Goal: Find specific page/section: Find specific page/section

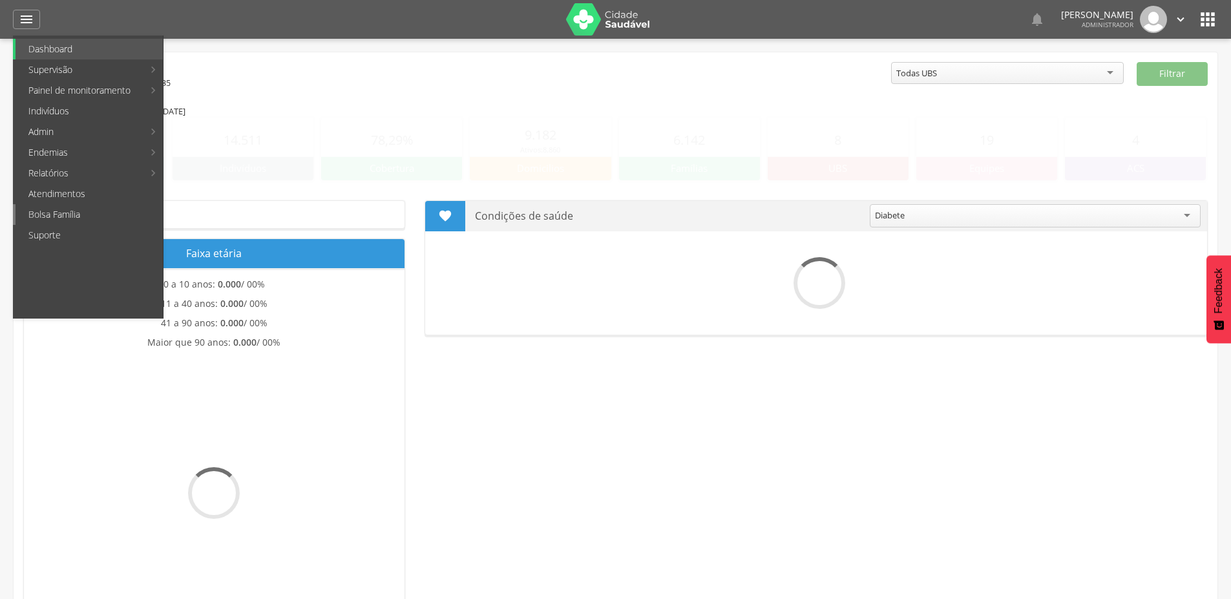
click at [73, 216] on link "Bolsa Família" at bounding box center [89, 214] width 147 height 21
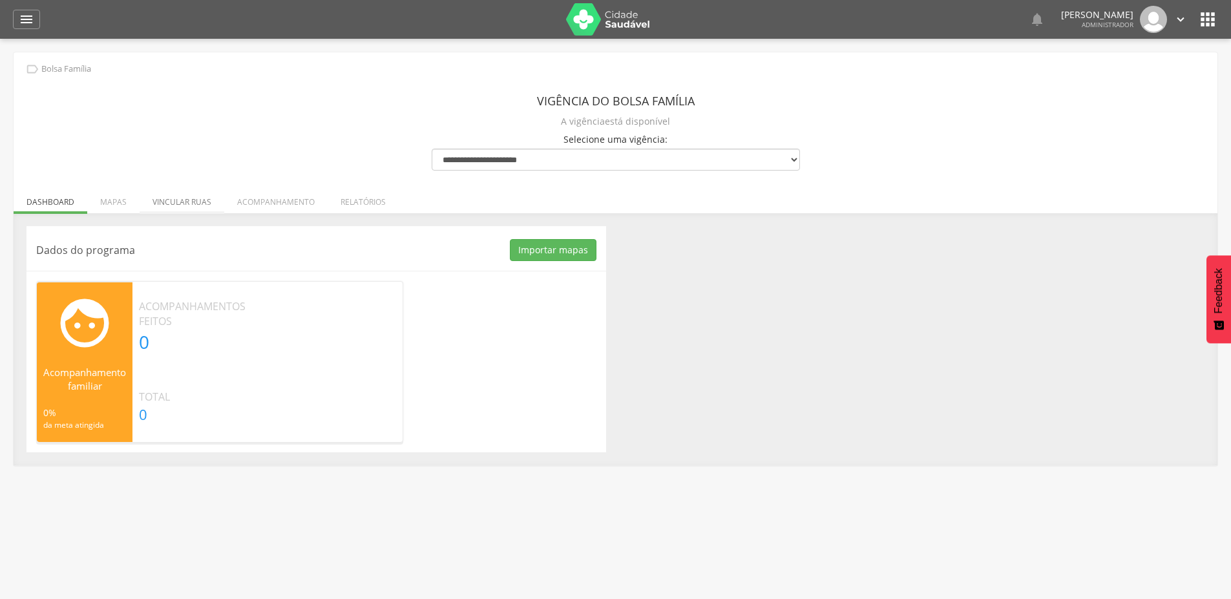
click at [161, 196] on li "Vincular ruas" at bounding box center [182, 198] width 85 height 30
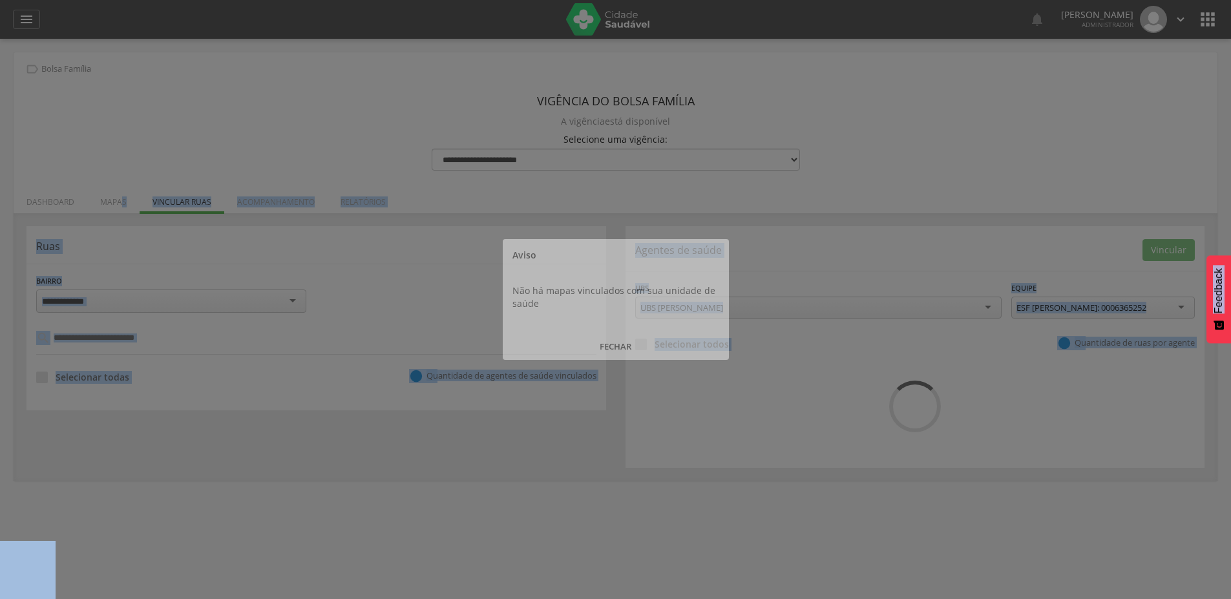
drag, startPoint x: 119, startPoint y: 205, endPoint x: 131, endPoint y: 208, distance: 12.1
click at [118, 205] on body " Dashboard Supervisão Produtividade Mapa da cidade Mapa de cobertura Ranking A…" at bounding box center [615, 299] width 1231 height 599
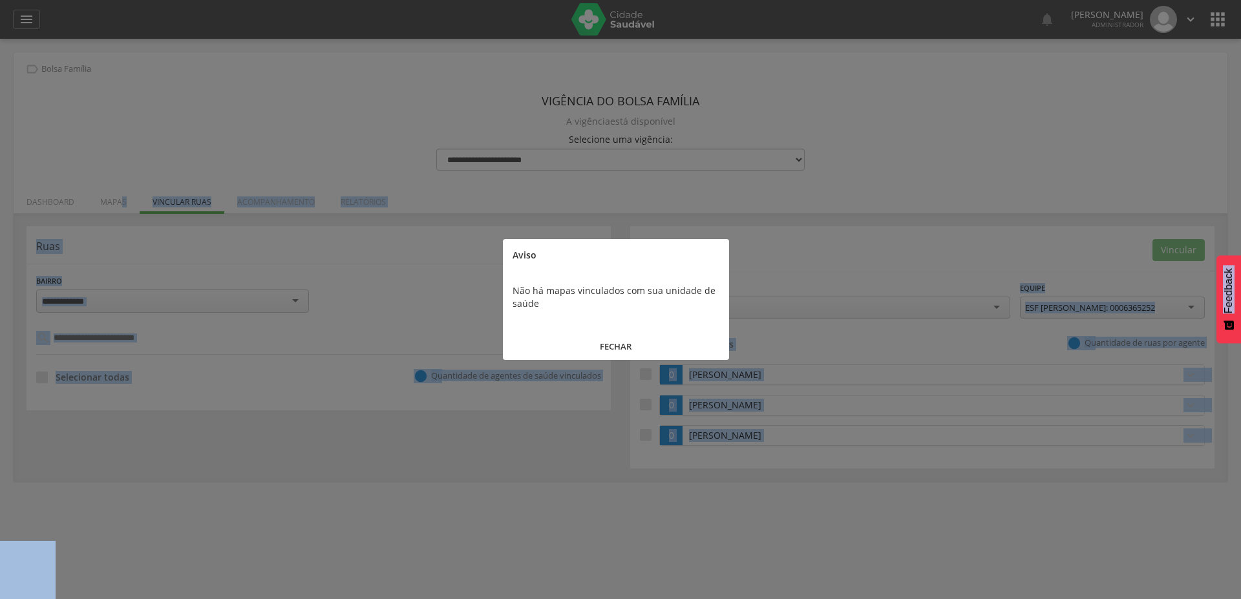
click at [625, 333] on button "FECHAR" at bounding box center [616, 347] width 226 height 28
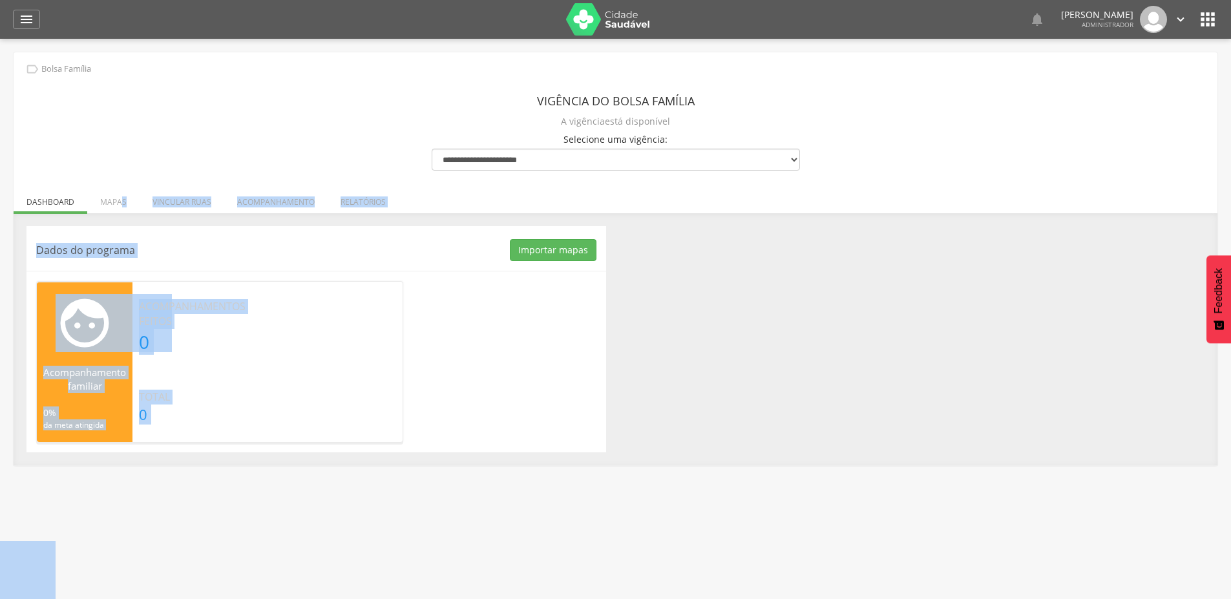
click at [293, 290] on section " Acompanhamento familiar 0% da meta atingida Acompanhamentos feitos 0 Total 0" at bounding box center [219, 362] width 367 height 162
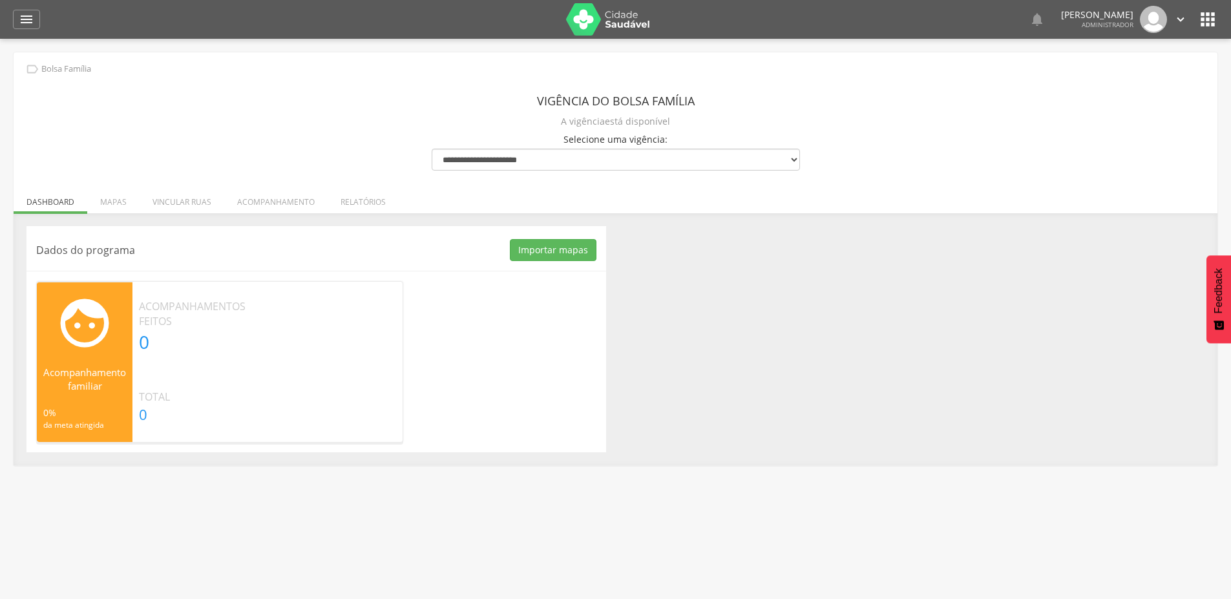
click at [112, 209] on li "Mapas" at bounding box center [113, 198] width 52 height 30
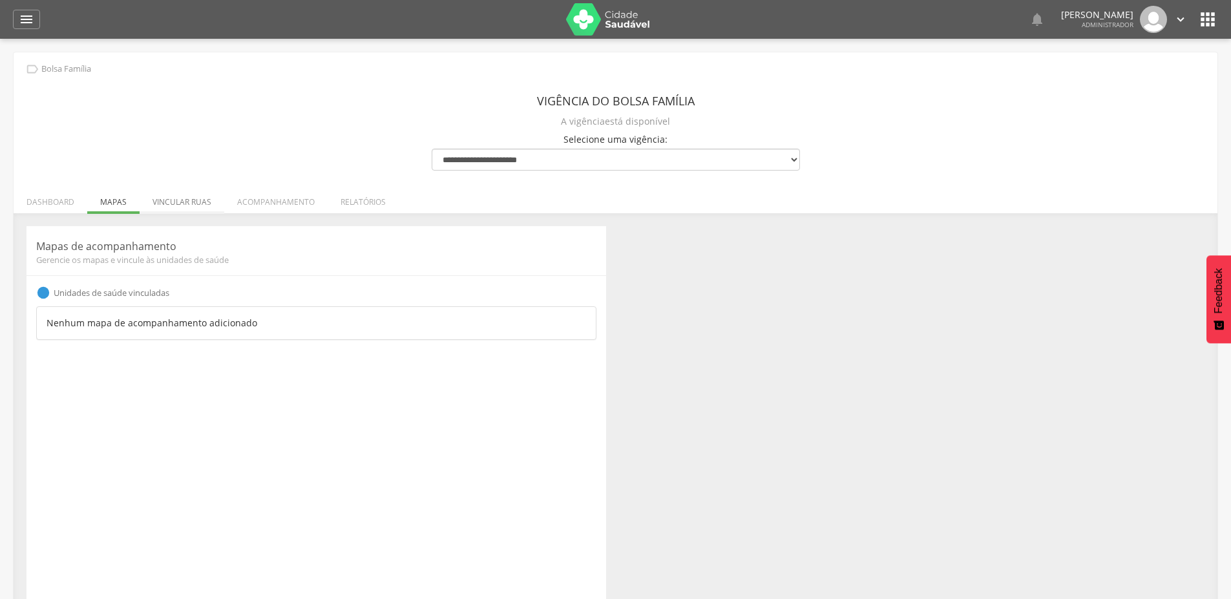
click at [182, 204] on li "Vincular ruas" at bounding box center [182, 198] width 85 height 30
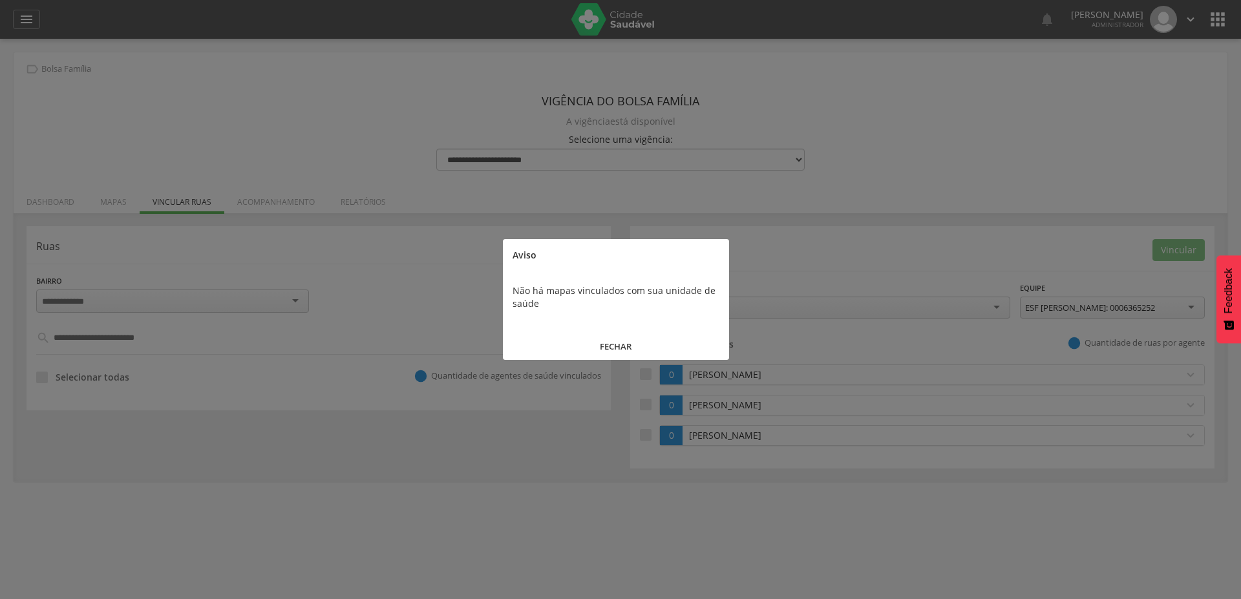
click at [257, 205] on div at bounding box center [620, 299] width 1241 height 599
click at [603, 348] on button "FECHAR" at bounding box center [616, 347] width 226 height 28
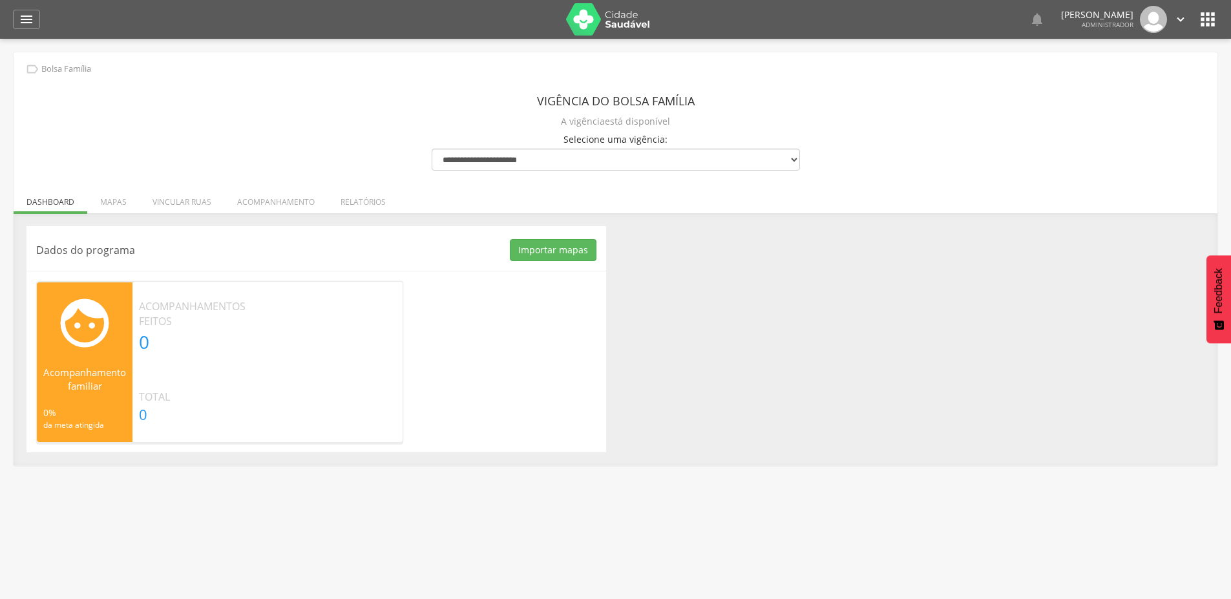
click at [1211, 4] on div "  Lorem ipsum dolor sit amet, sed do eiusmod tempor incididunt ut labore et d…" at bounding box center [635, 19] width 1165 height 39
click at [1202, 24] on icon "" at bounding box center [1207, 19] width 21 height 21
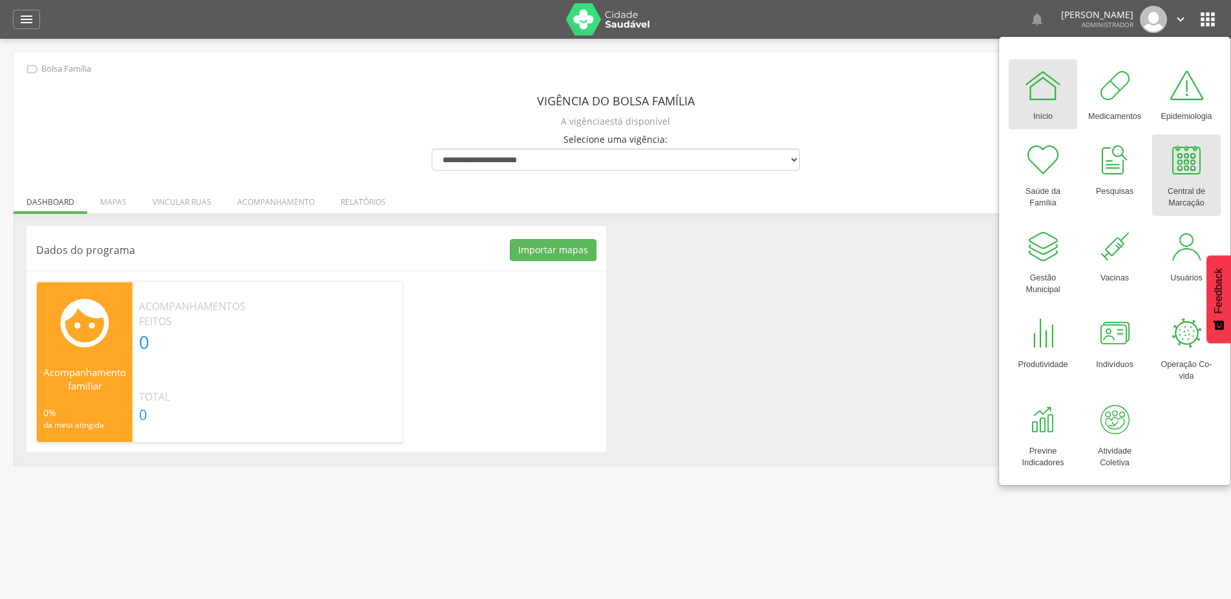
click at [1207, 173] on link "Central de Marcação" at bounding box center [1186, 174] width 68 height 81
